Goal: Task Accomplishment & Management: Manage account settings

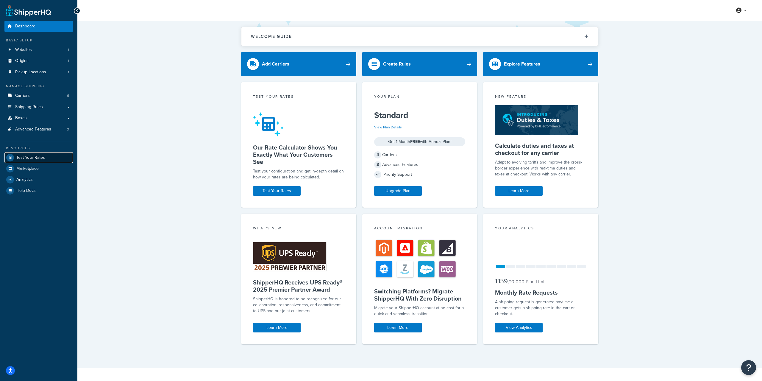
click at [32, 155] on span "Test Your Rates" at bounding box center [30, 157] width 29 height 5
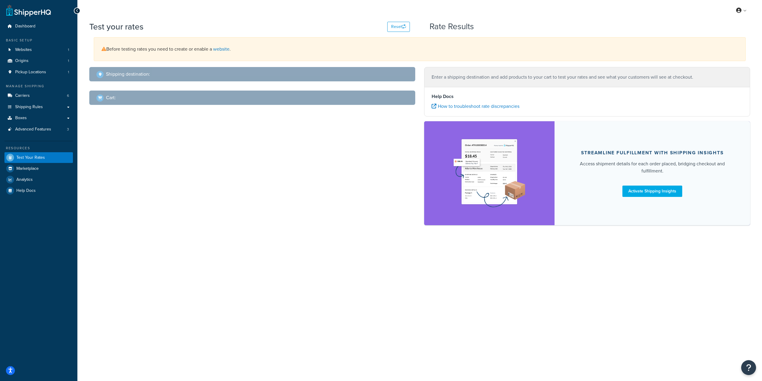
select select "TX"
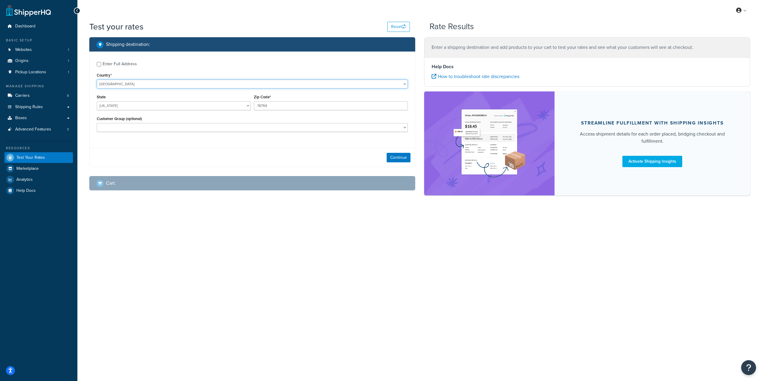
click at [147, 81] on select "United States United Kingdom Afghanistan Åland Islands Albania Algeria American…" at bounding box center [252, 83] width 311 height 9
click at [99, 65] on input "Enter Full Address" at bounding box center [99, 64] width 4 height 4
checkbox input "true"
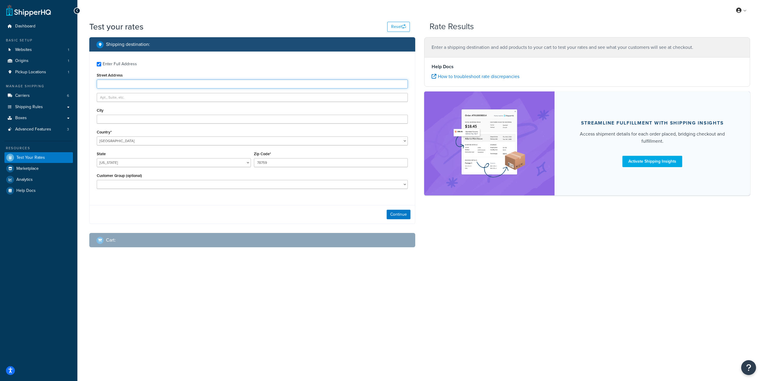
click at [138, 85] on input "Street Address" at bounding box center [252, 83] width 311 height 9
click at [138, 85] on input "5355 W Harrison" at bounding box center [252, 83] width 311 height 9
type input "5355 W Harrison st"
click at [141, 118] on input "City" at bounding box center [252, 119] width 311 height 9
type input "springfield"
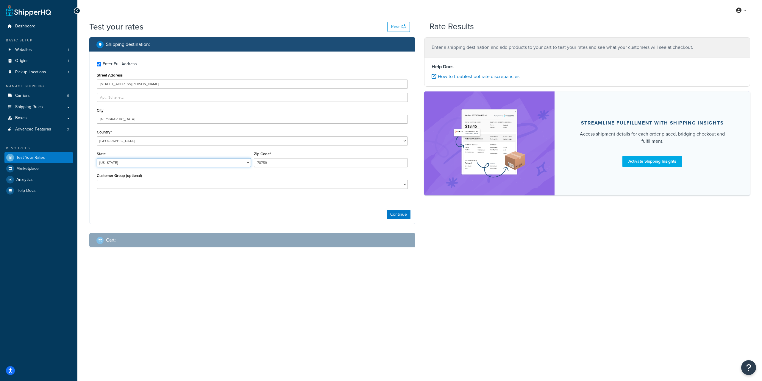
select select "MO"
type input "65802"
click at [403, 215] on button "Continue" at bounding box center [399, 215] width 24 height 10
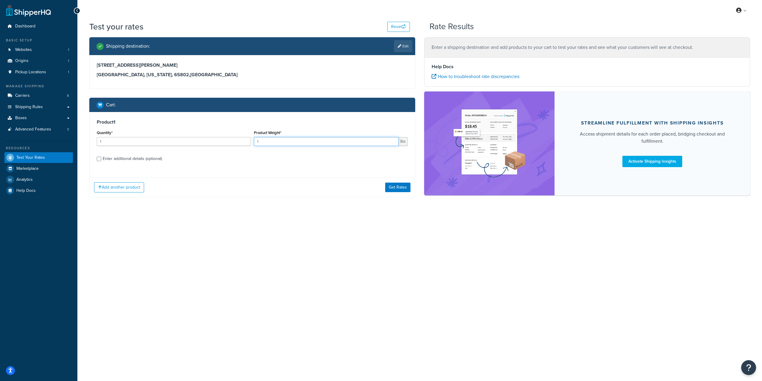
click at [276, 141] on input "1" at bounding box center [326, 141] width 145 height 9
type input "0"
click at [394, 144] on input "0" at bounding box center [326, 141] width 145 height 9
click at [305, 145] on input "0" at bounding box center [326, 141] width 145 height 9
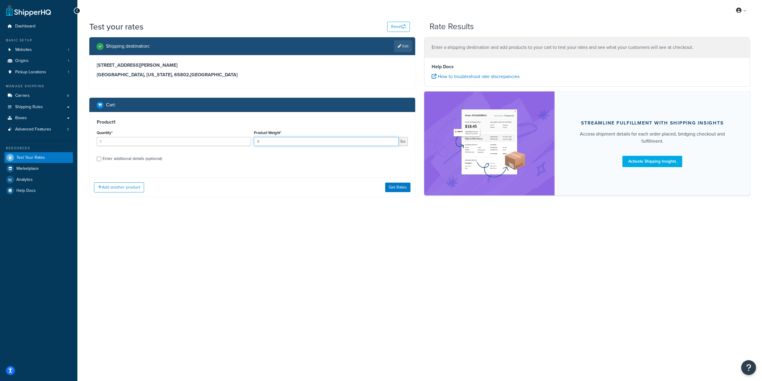
drag, startPoint x: 277, startPoint y: 140, endPoint x: 244, endPoint y: 143, distance: 33.2
click at [244, 143] on div "Quantity* 1 Product Weight* 0 lbs" at bounding box center [252, 140] width 314 height 22
type input ".25"
click at [256, 175] on div "Product 1 Quantity* 1 Product Weight* .25 lbs Enter additional details (optiona…" at bounding box center [252, 154] width 326 height 85
click at [394, 188] on button "Get Rates" at bounding box center [397, 187] width 25 height 10
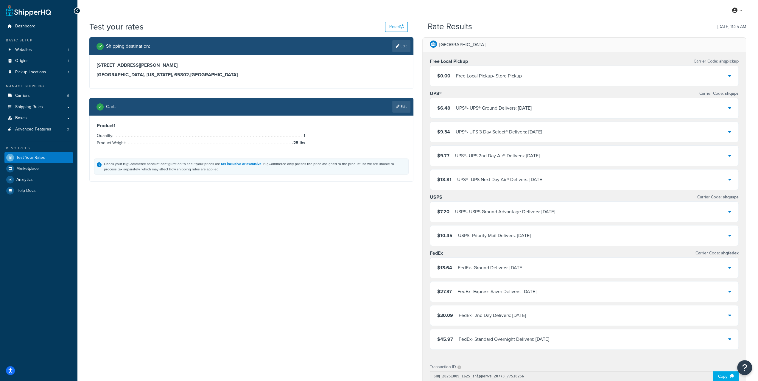
click at [728, 207] on div at bounding box center [729, 211] width 3 height 8
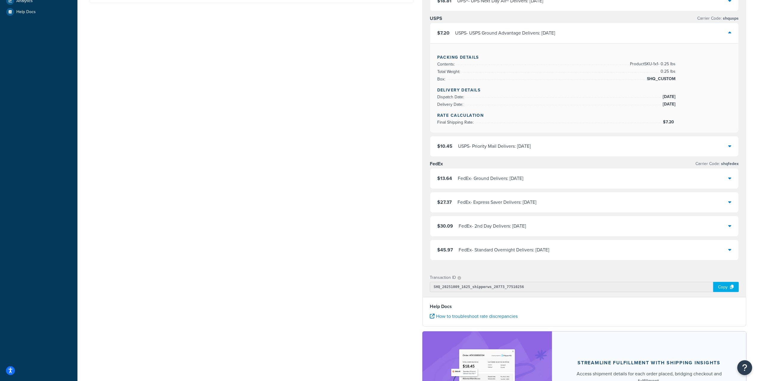
scroll to position [265, 0]
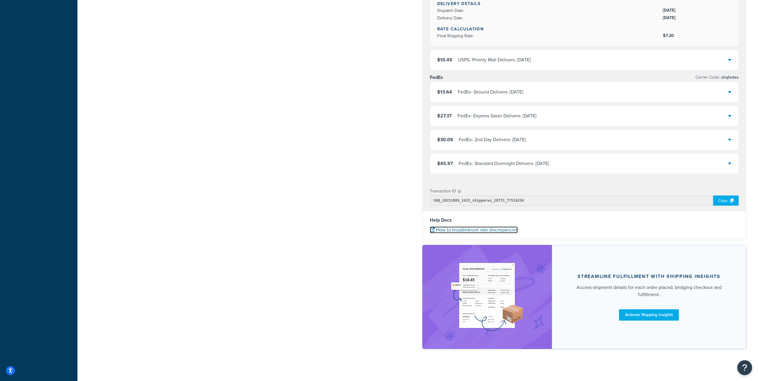
click at [499, 226] on link "How to troubleshoot rate discrepancies" at bounding box center [474, 229] width 88 height 7
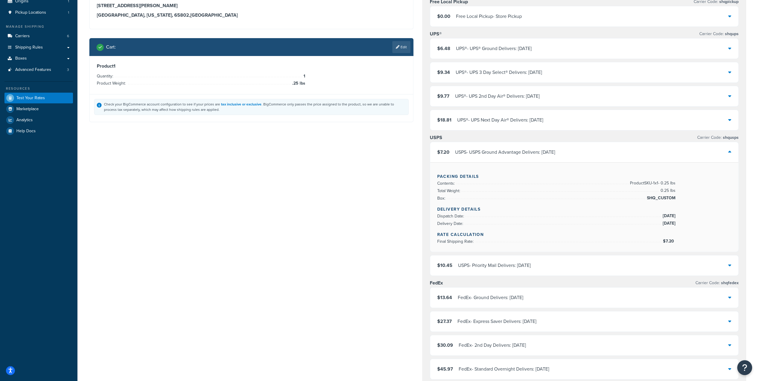
scroll to position [0, 0]
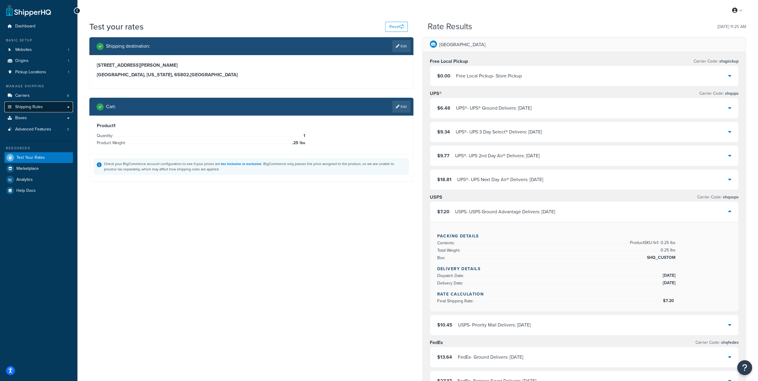
click at [34, 110] on link "Shipping Rules" at bounding box center [38, 107] width 68 height 11
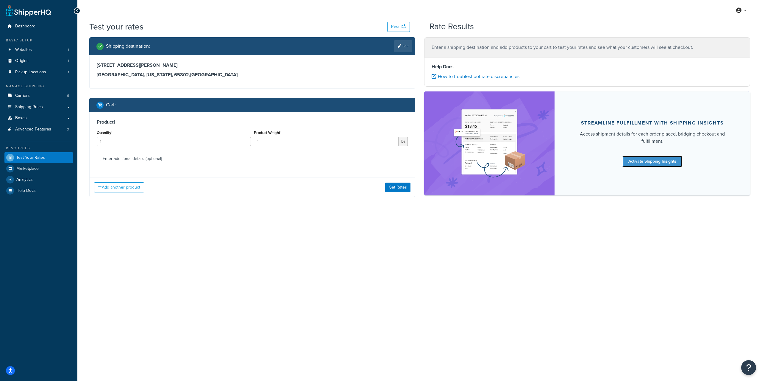
click at [665, 160] on link "Activate Shipping Insights" at bounding box center [652, 161] width 60 height 11
click at [25, 167] on span "Marketplace" at bounding box center [27, 168] width 22 height 5
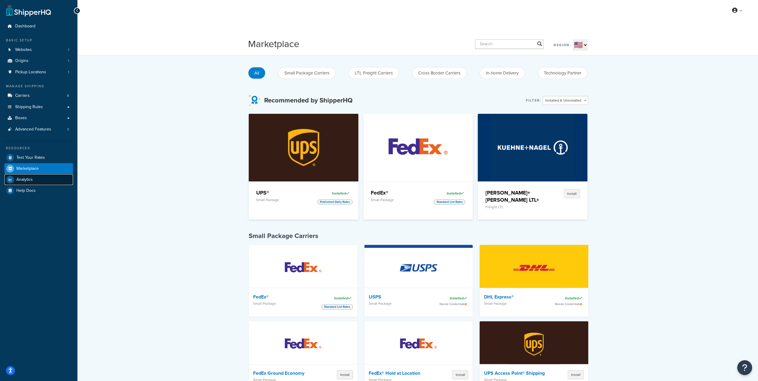
click at [35, 180] on link "Analytics" at bounding box center [38, 179] width 68 height 11
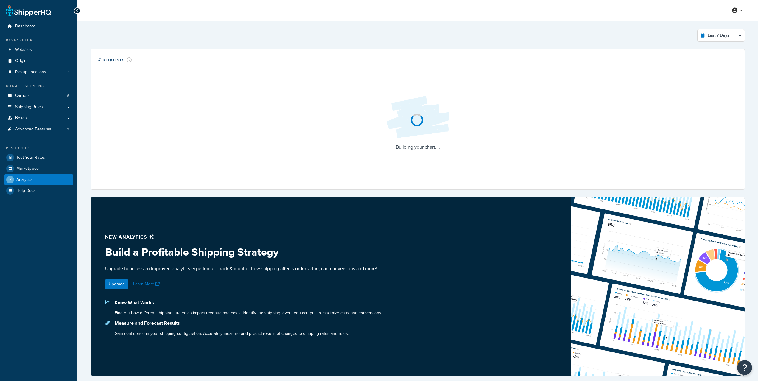
select select "last_7_days"
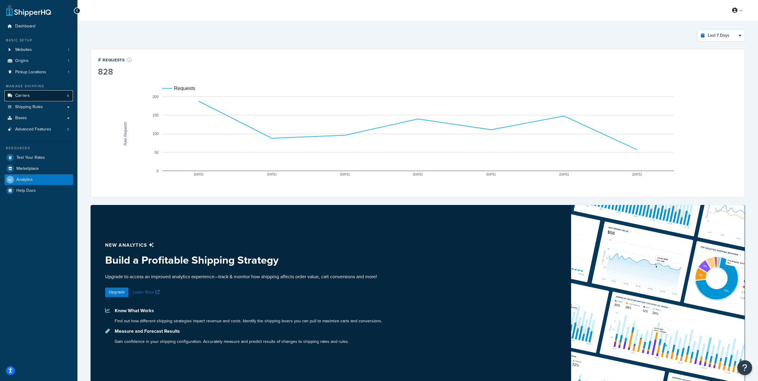
click at [37, 93] on link "Carriers 6" at bounding box center [38, 95] width 68 height 11
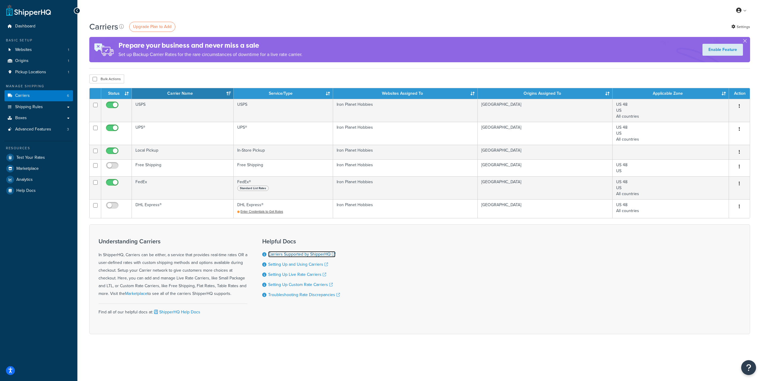
click at [315, 254] on link "Carriers Supported by ShipperHQ" at bounding box center [301, 254] width 67 height 6
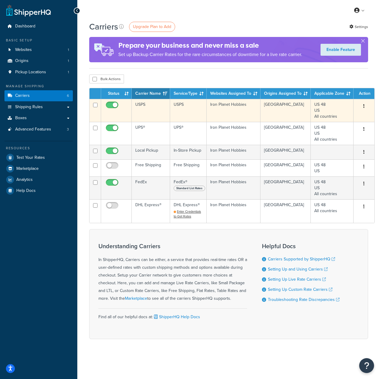
click at [134, 107] on td "USPS" at bounding box center [151, 110] width 38 height 23
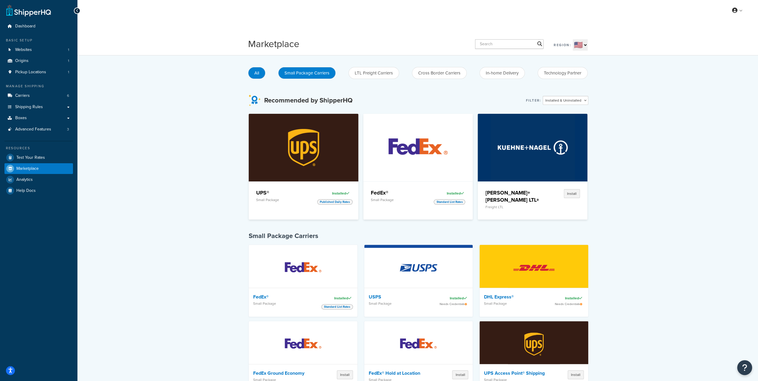
click at [319, 77] on button "Small Package Carriers" at bounding box center [306, 73] width 57 height 12
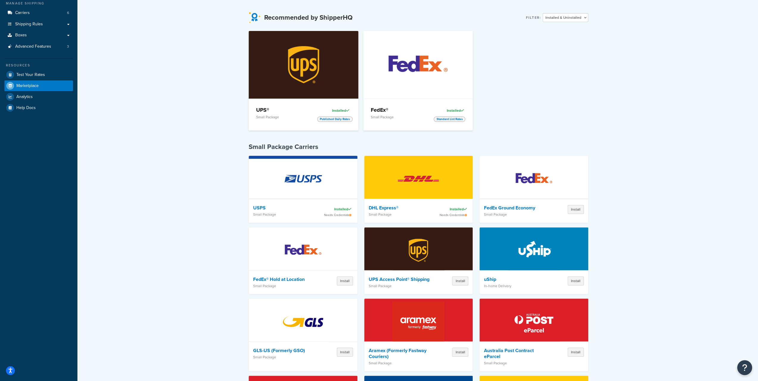
scroll to position [89, 0]
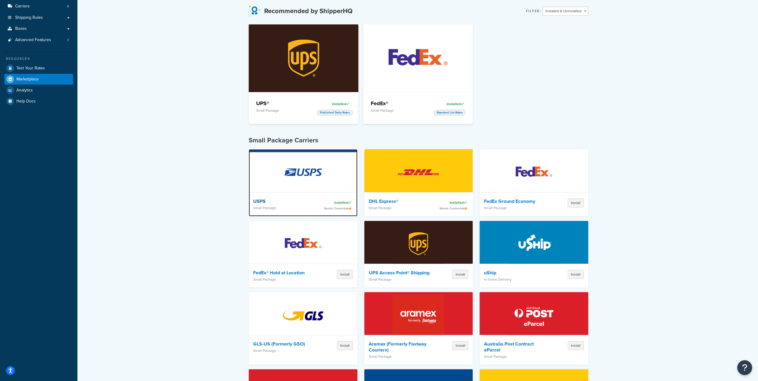
click at [331, 201] on div "Installed" at bounding box center [336, 202] width 34 height 8
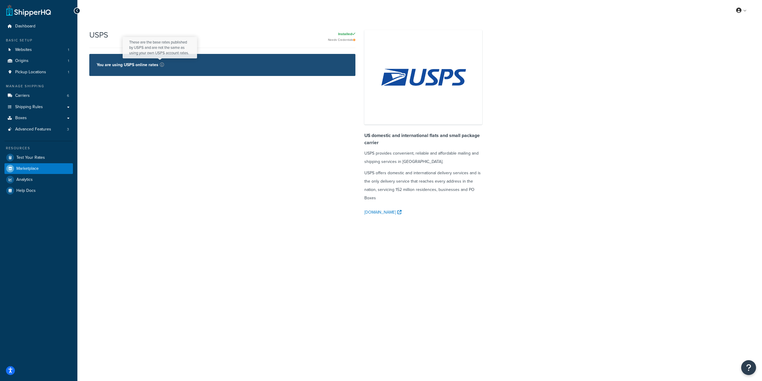
click at [160, 65] on icon at bounding box center [162, 65] width 4 height 4
click at [377, 212] on link "[DOMAIN_NAME]" at bounding box center [383, 212] width 39 height 8
click at [160, 65] on icon at bounding box center [162, 65] width 4 height 4
click at [160, 63] on icon at bounding box center [162, 65] width 4 height 4
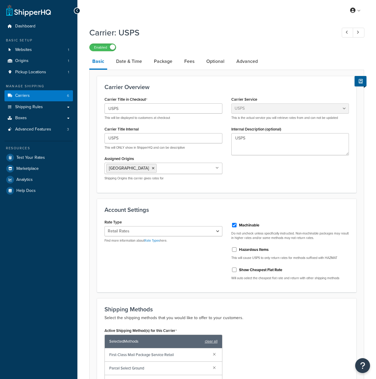
select select "usps"
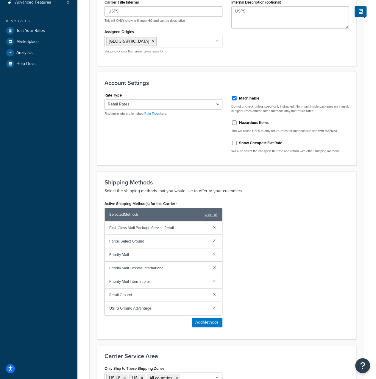
scroll to position [216, 0]
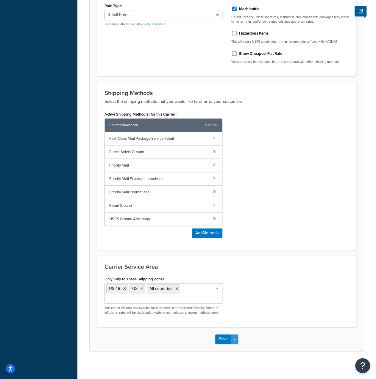
click at [236, 336] on button "Save Dropdown" at bounding box center [234, 339] width 7 height 10
click at [303, 319] on div "Carrier Service Area Only Ship to These Shipping Zones US 48 US All countries U…" at bounding box center [226, 290] width 259 height 71
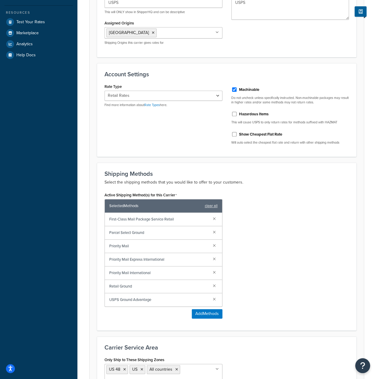
scroll to position [127, 0]
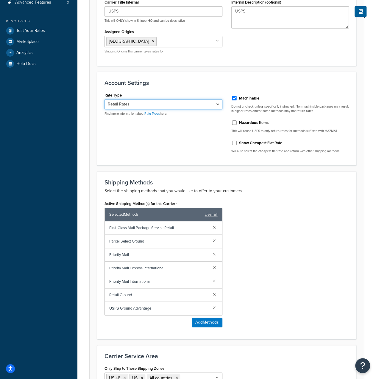
click at [186, 104] on select "Retail Rates Online Rates Commercial Plus" at bounding box center [163, 104] width 118 height 10
select select "ONLINE"
click at [104, 99] on select "Retail Rates Online Rates Commercial Plus" at bounding box center [163, 104] width 118 height 10
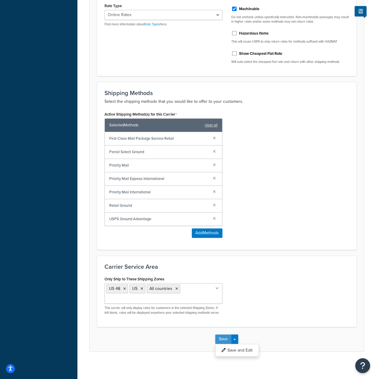
click at [224, 334] on button "Save" at bounding box center [223, 339] width 16 height 10
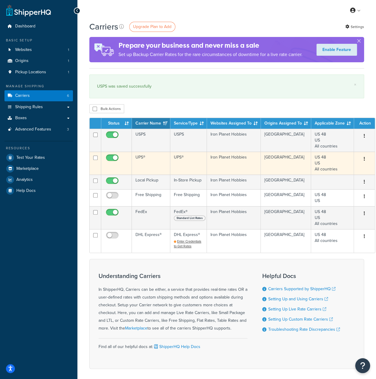
click at [138, 156] on td "UPS®" at bounding box center [151, 163] width 38 height 23
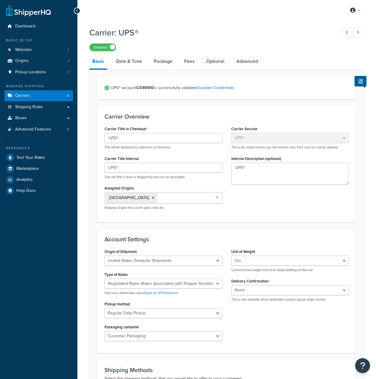
select select "ups"
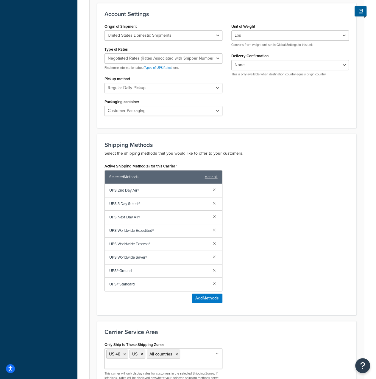
scroll to position [149, 0]
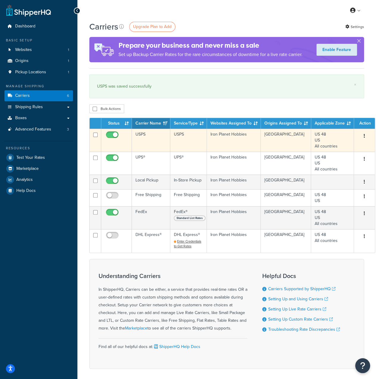
click at [139, 132] on td "USPS" at bounding box center [151, 140] width 38 height 23
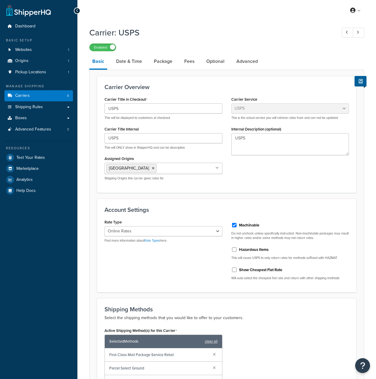
select select "usps"
select select "ONLINE"
click at [217, 227] on select "Retail Rates Online Rates Commercial Plus" at bounding box center [163, 231] width 118 height 10
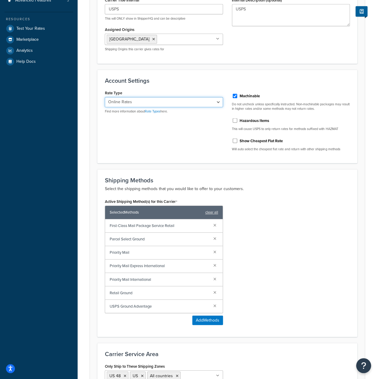
scroll to position [127, 0]
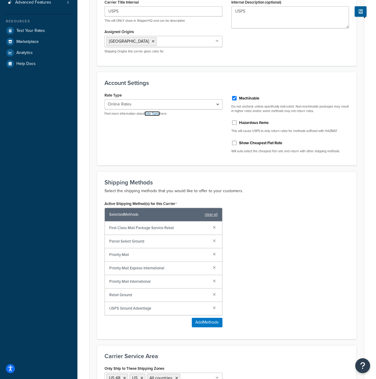
click at [148, 112] on link "Rate Types" at bounding box center [151, 113] width 15 height 5
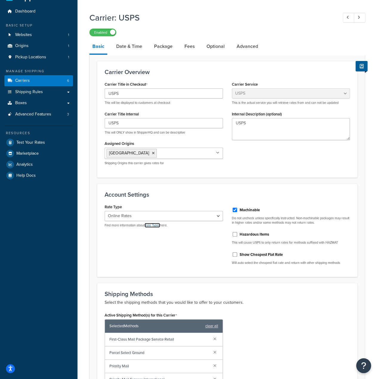
scroll to position [0, 0]
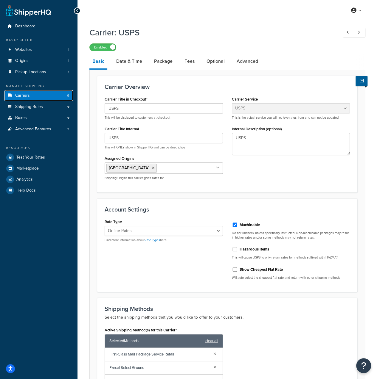
click at [68, 95] on span "6" at bounding box center [68, 95] width 2 height 5
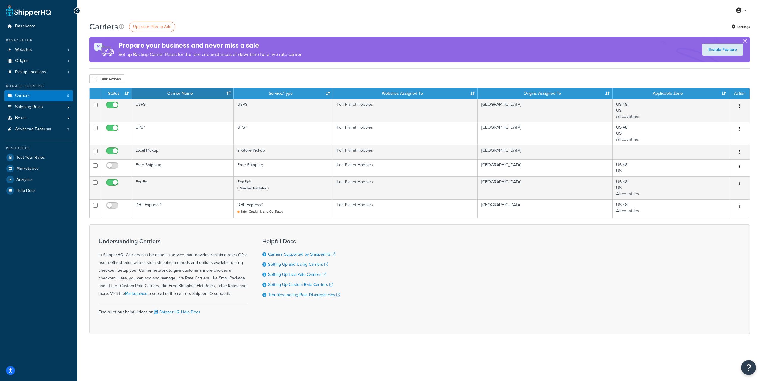
click at [110, 27] on h1 "Carriers" at bounding box center [103, 27] width 29 height 12
click at [19, 94] on span "Carriers" at bounding box center [22, 95] width 15 height 5
click at [33, 159] on span "Test Your Rates" at bounding box center [30, 157] width 29 height 5
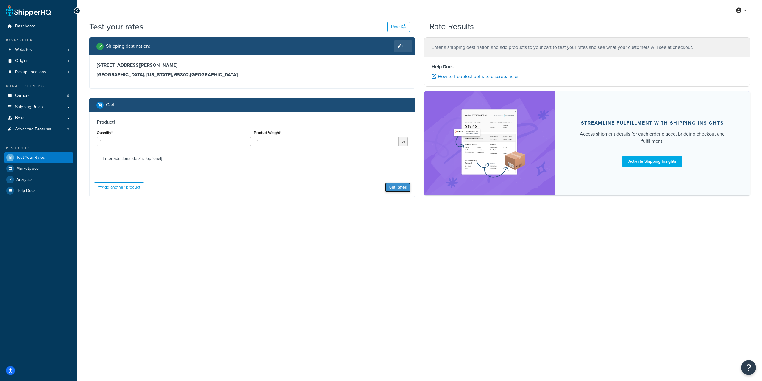
click at [401, 186] on button "Get Rates" at bounding box center [397, 187] width 25 height 10
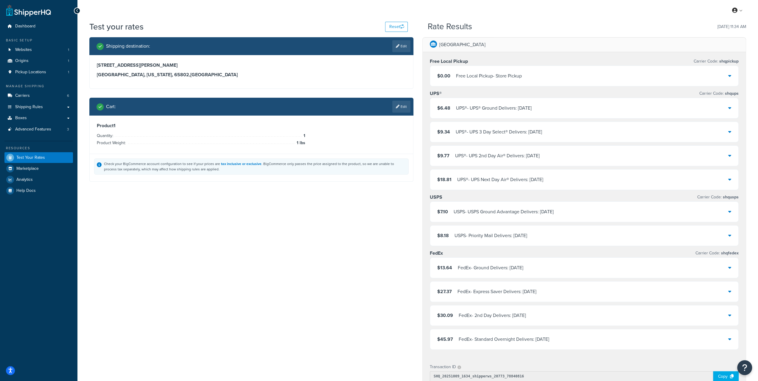
click at [726, 210] on div "$7.10 USPS - USPS Ground Advantage Delivers: [DATE]" at bounding box center [584, 212] width 308 height 20
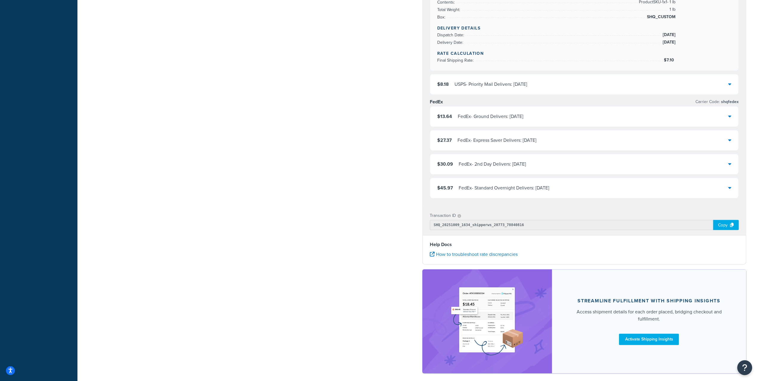
scroll to position [265, 0]
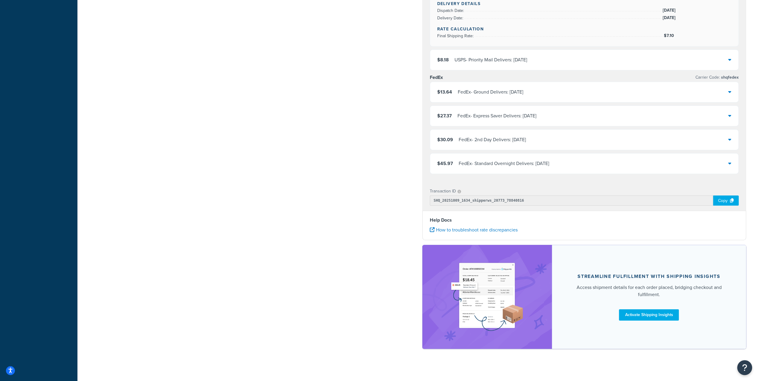
click at [477, 226] on li "How to troubleshoot rate discrepancies" at bounding box center [584, 230] width 309 height 8
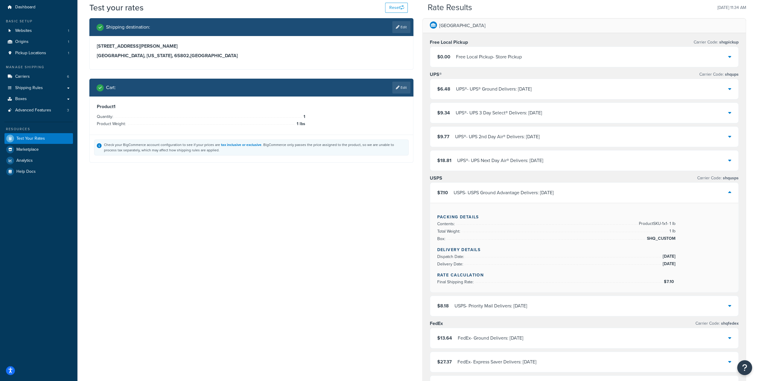
scroll to position [0, 0]
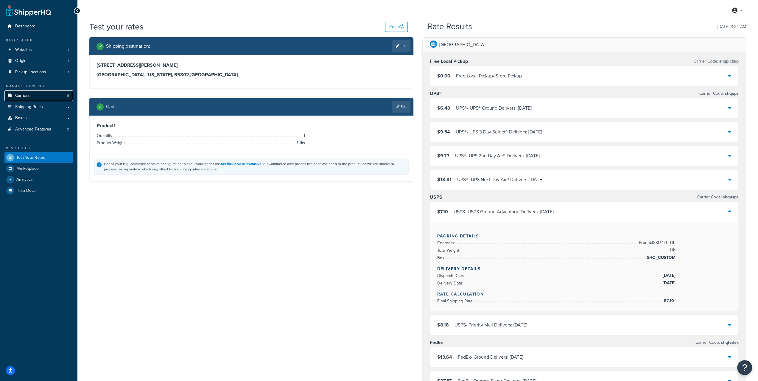
click at [56, 95] on link "Carriers 6" at bounding box center [38, 95] width 68 height 11
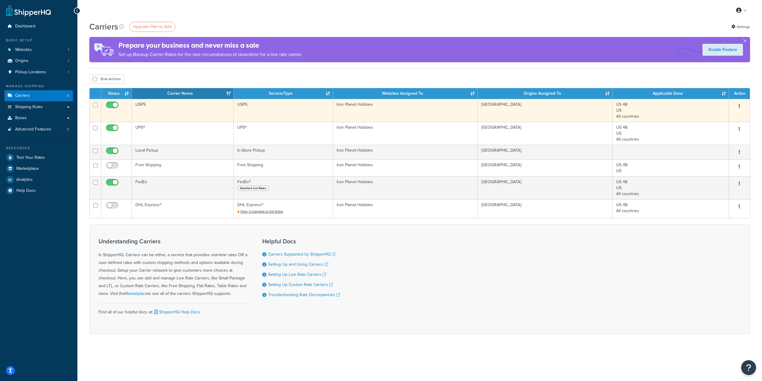
click at [143, 103] on td "USPS" at bounding box center [183, 110] width 102 height 23
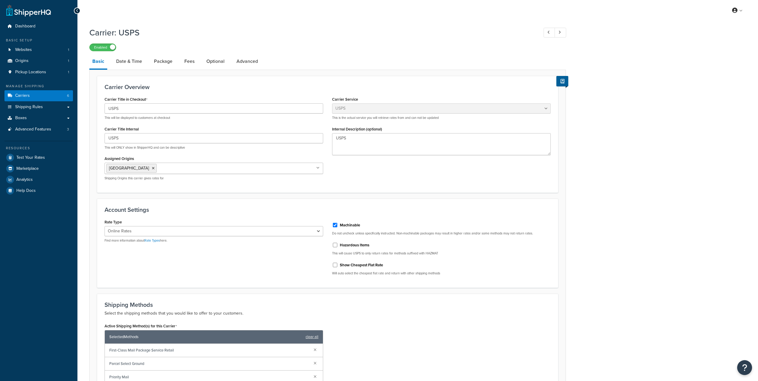
select select "usps"
select select "ONLINE"
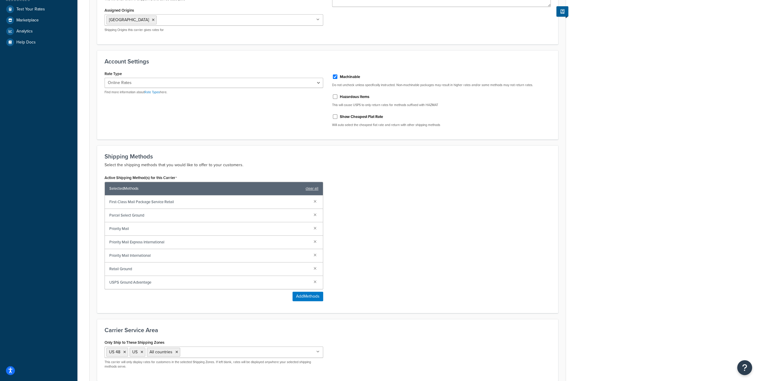
scroll to position [149, 0]
click at [313, 267] on link at bounding box center [315, 267] width 7 height 7
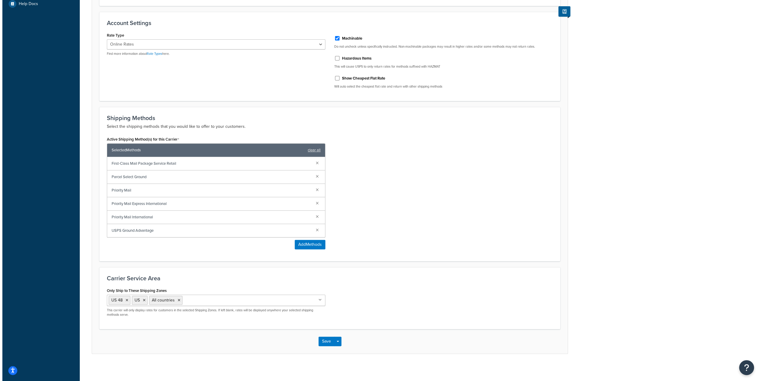
scroll to position [187, 0]
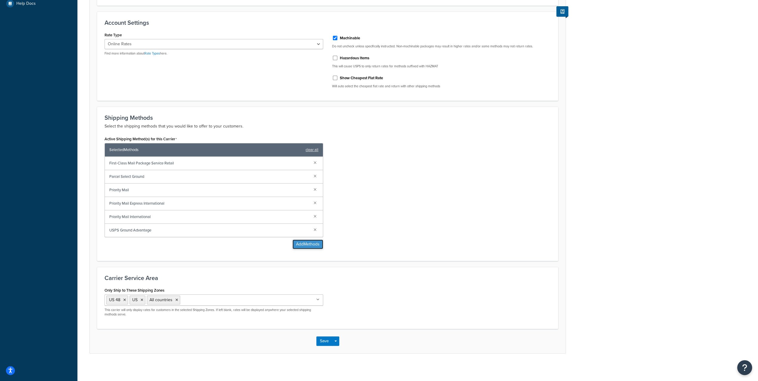
click at [298, 244] on button "Add Methods" at bounding box center [307, 244] width 31 height 10
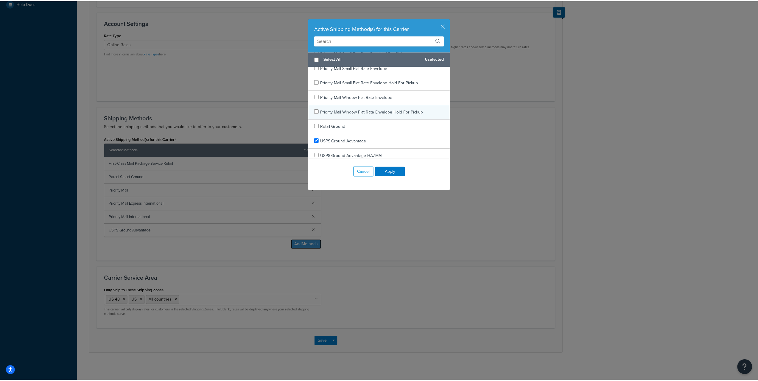
scroll to position [1126, 0]
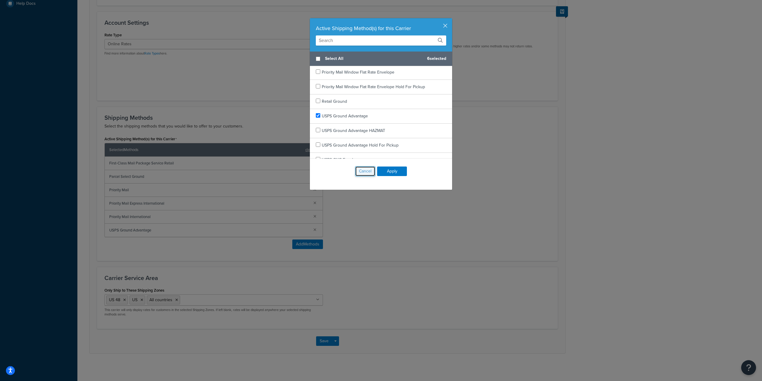
click at [360, 170] on button "Cancel" at bounding box center [365, 171] width 20 height 10
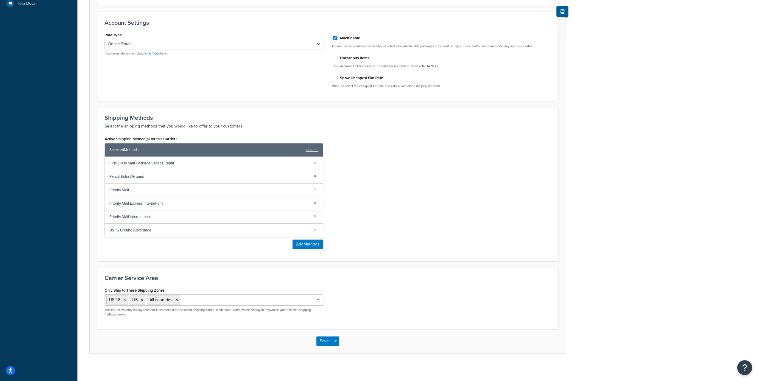
click at [316, 340] on div "Save Save Dropdown Save and Edit" at bounding box center [328, 341] width 476 height 24
click at [318, 340] on button "Save" at bounding box center [324, 341] width 16 height 10
